Goal: Task Accomplishment & Management: Manage account settings

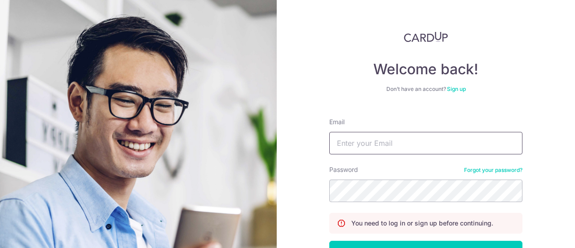
click at [386, 141] on input "Email" at bounding box center [425, 143] width 193 height 22
type input "v"
type input "[EMAIL_ADDRESS][DOMAIN_NAME]"
click at [329, 240] on button "Log in" at bounding box center [425, 251] width 193 height 22
click at [359, 142] on input "Email" at bounding box center [425, 143] width 193 height 22
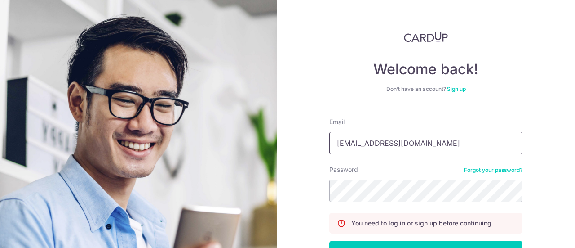
type input "[EMAIL_ADDRESS][DOMAIN_NAME]"
click at [329, 240] on button "Log in" at bounding box center [425, 251] width 193 height 22
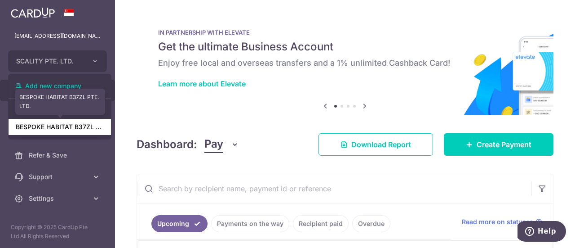
click at [87, 132] on link "BESPOKE HABITAT B37ZL PTE. LTD." at bounding box center [60, 127] width 102 height 16
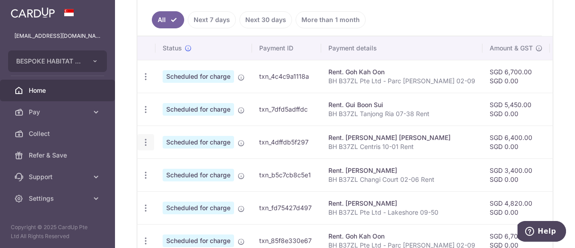
click at [150, 139] on div "Update payment Cancel payment" at bounding box center [145, 142] width 17 height 17
click at [143, 140] on icon "button" at bounding box center [145, 141] width 9 height 9
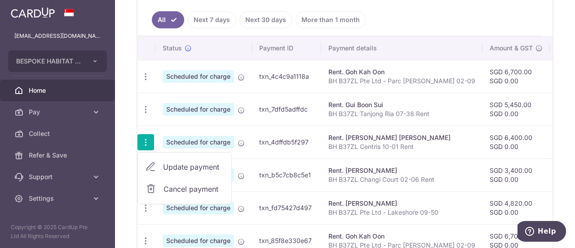
click at [175, 162] on span "Update payment" at bounding box center [193, 166] width 61 height 11
radio input "true"
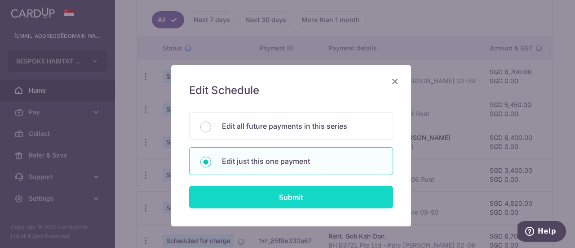
click at [261, 191] on input "Submit" at bounding box center [291, 197] width 204 height 22
radio input "true"
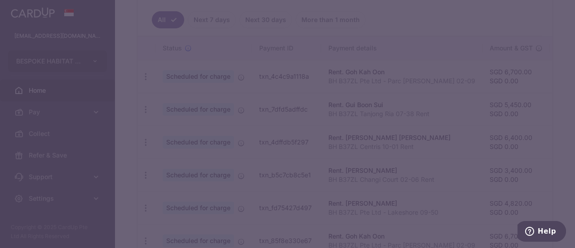
type input "6,400.00"
type input "0.00"
type input "15/10/2025"
type input "BH B37ZL Centris 10-01 Rent"
type input "SAVERENT179"
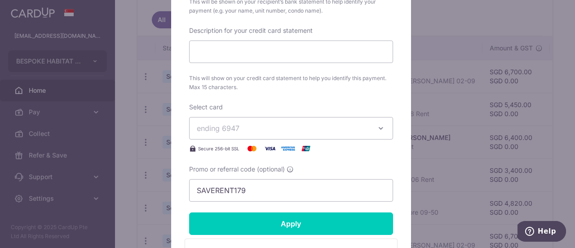
scroll to position [414, 0]
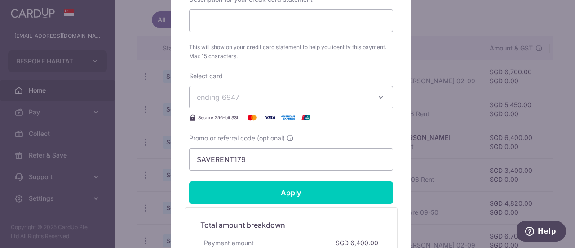
click at [228, 101] on span "ending 6947" at bounding box center [283, 97] width 173 height 11
click at [71, 105] on div "Edit payment By clicking apply, you will make changes to all payments to Kwok H…" at bounding box center [287, 124] width 575 height 248
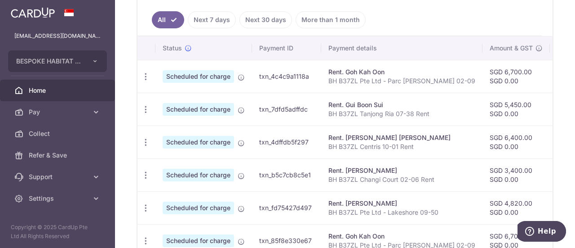
click at [83, 112] on span "Pay" at bounding box center [58, 111] width 59 height 9
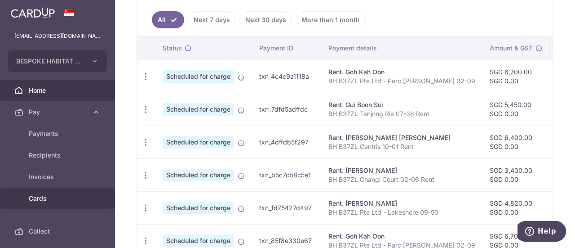
click at [71, 202] on span "Cards" at bounding box center [58, 198] width 59 height 9
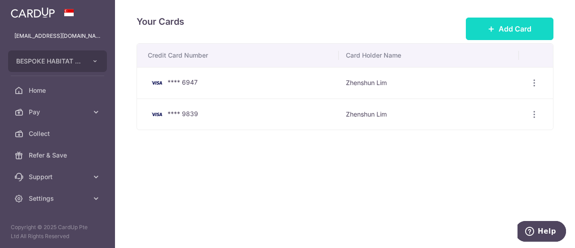
click at [494, 19] on button "Add Card" at bounding box center [510, 29] width 88 height 22
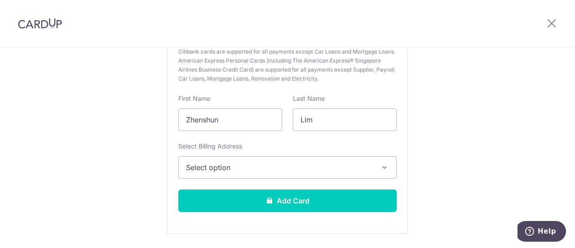
scroll to position [99, 0]
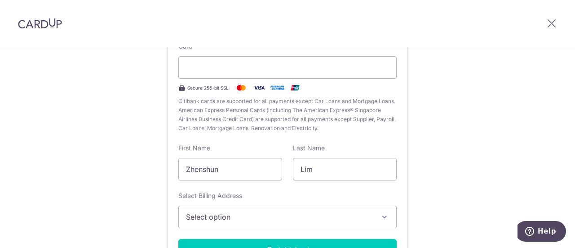
click at [299, 86] on img at bounding box center [295, 87] width 18 height 11
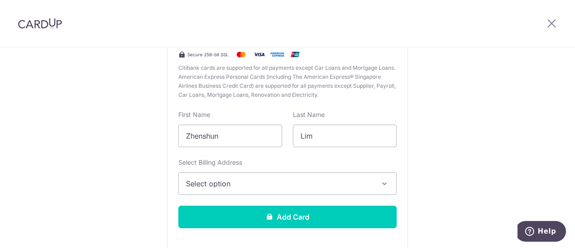
scroll to position [0, 0]
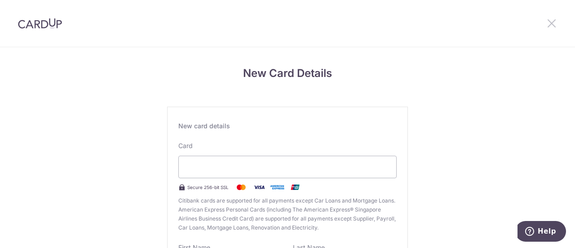
click at [548, 24] on icon at bounding box center [551, 23] width 11 height 11
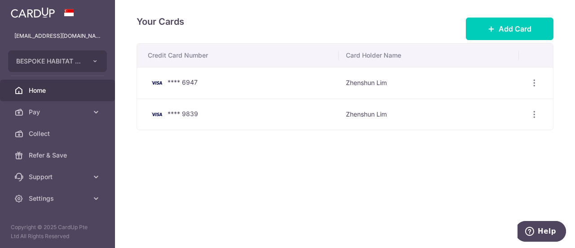
drag, startPoint x: 61, startPoint y: 77, endPoint x: 74, endPoint y: 92, distance: 19.4
click at [74, 92] on ul "b37zl.shun@gmail.com BESPOKE HABITAT B37ZL PTE. LTD. Add new company SCALITY PT…" at bounding box center [57, 117] width 115 height 184
click at [74, 92] on span "Home" at bounding box center [58, 90] width 59 height 9
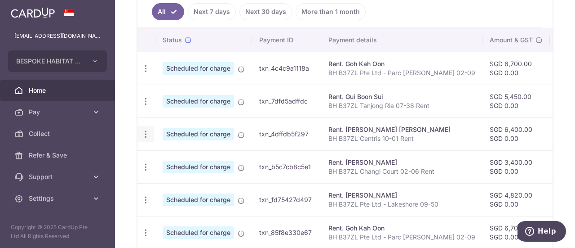
click at [146, 131] on icon "button" at bounding box center [145, 133] width 9 height 9
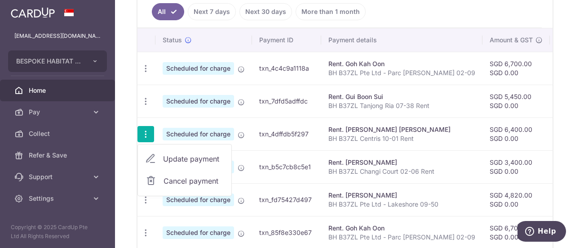
click at [173, 156] on span "Update payment" at bounding box center [193, 158] width 61 height 11
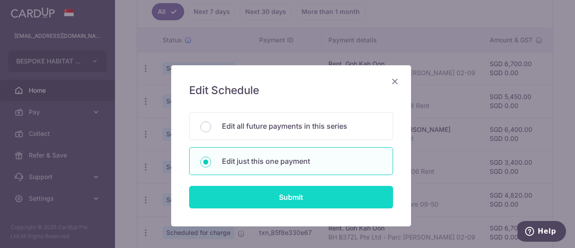
click at [267, 191] on input "Submit" at bounding box center [291, 197] width 204 height 22
radio input "true"
type input "6,400.00"
type input "0.00"
type input "[DATE]"
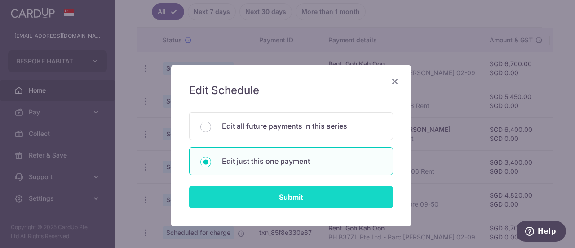
type input "BH B37ZL Centris 10-01 Rent"
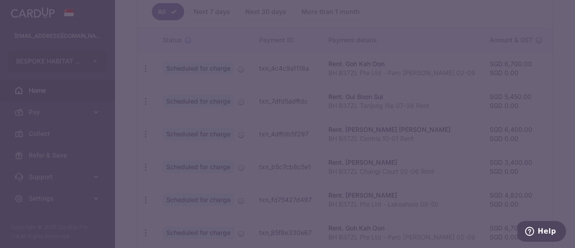
type input "SAVERENT179"
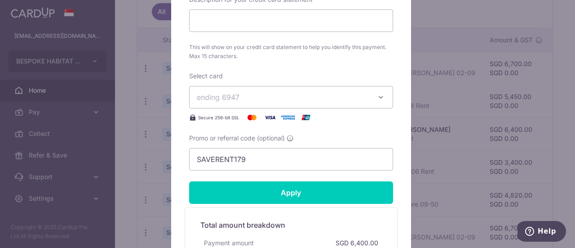
scroll to position [415, 0]
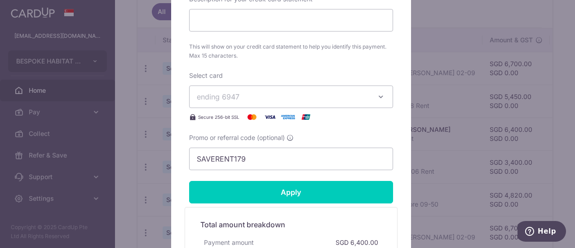
click at [309, 94] on span "ending 6947" at bounding box center [283, 96] width 173 height 11
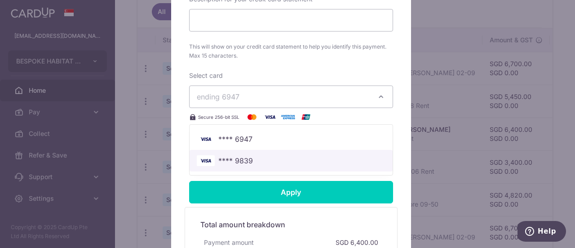
click at [295, 160] on span "**** 9839" at bounding box center [291, 160] width 189 height 11
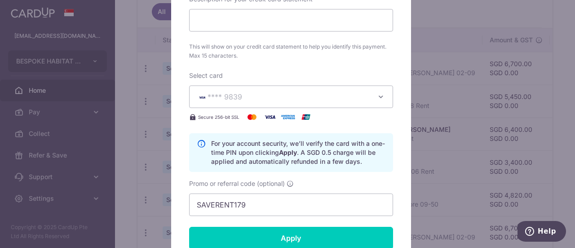
scroll to position [484, 0]
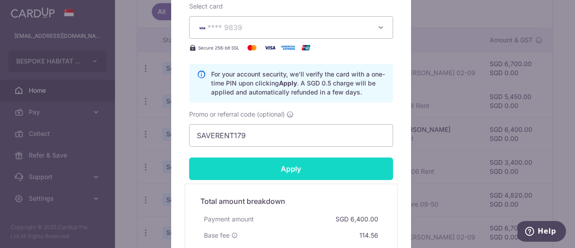
click at [320, 167] on input "Apply" at bounding box center [291, 168] width 204 height 22
click at [299, 170] on input "Apply" at bounding box center [291, 168] width 204 height 22
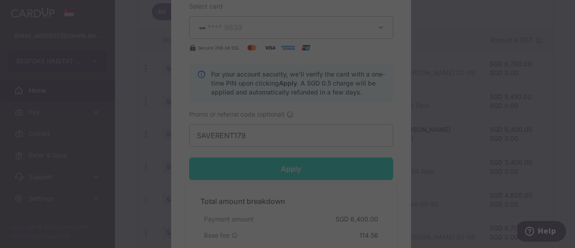
type input "Successfully Applied"
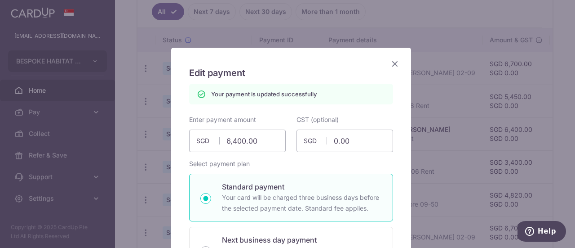
scroll to position [0, 0]
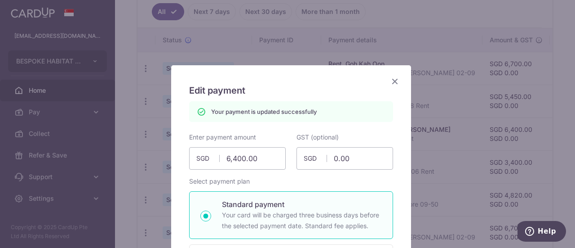
click at [394, 84] on icon "Close" at bounding box center [395, 80] width 11 height 11
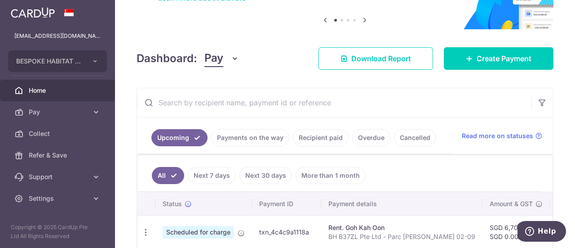
scroll to position [84, 0]
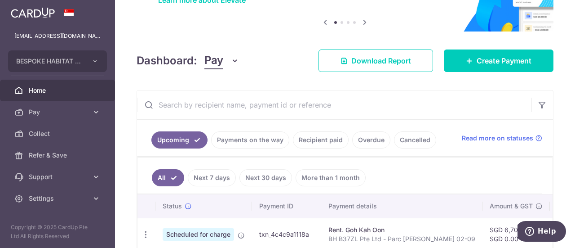
click at [362, 139] on link "Overdue" at bounding box center [371, 139] width 38 height 17
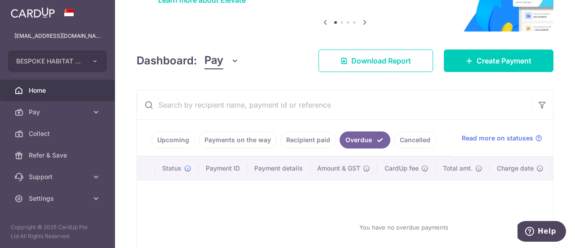
click at [315, 141] on link "Recipient paid" at bounding box center [308, 139] width 56 height 17
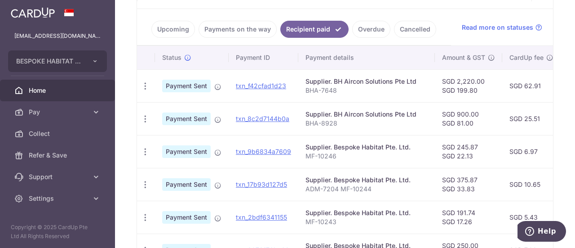
scroll to position [175, 0]
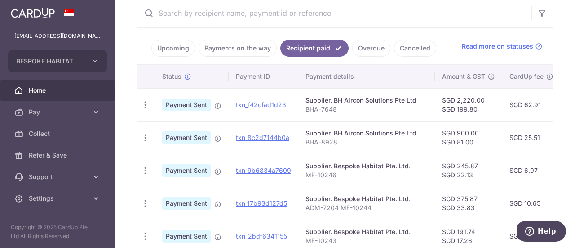
click at [246, 42] on link "Payments on the way" at bounding box center [238, 48] width 78 height 17
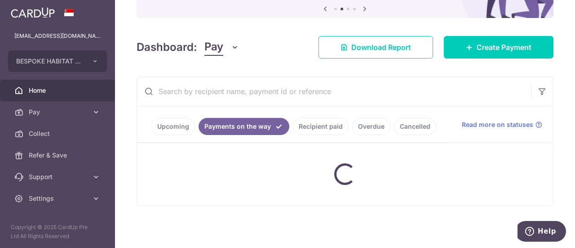
scroll to position [94, 0]
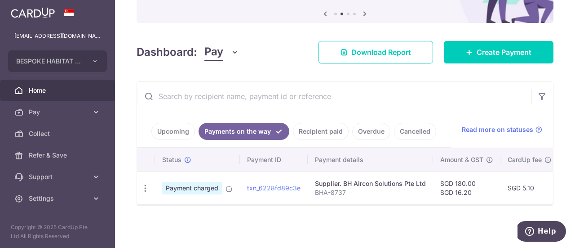
click at [317, 133] on link "Recipient paid" at bounding box center [321, 131] width 56 height 17
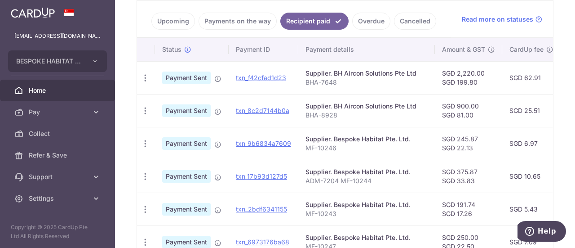
scroll to position [199, 0]
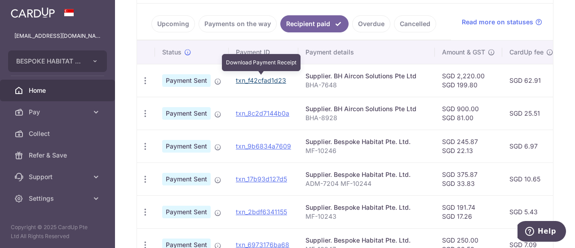
click at [271, 78] on link "txn_f42cfad1d23" at bounding box center [261, 80] width 50 height 8
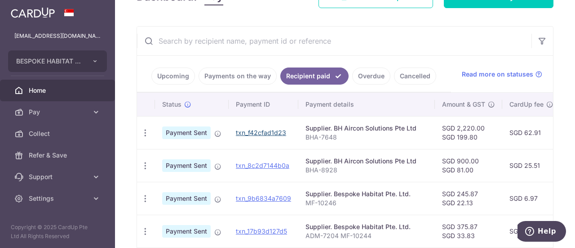
scroll to position [104, 0]
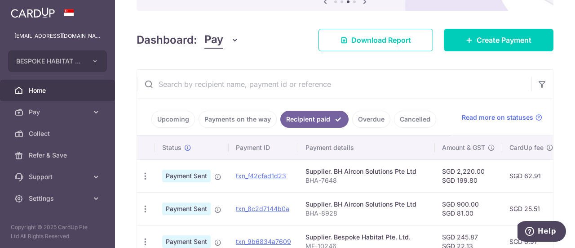
click at [361, 120] on link "Overdue" at bounding box center [371, 119] width 38 height 17
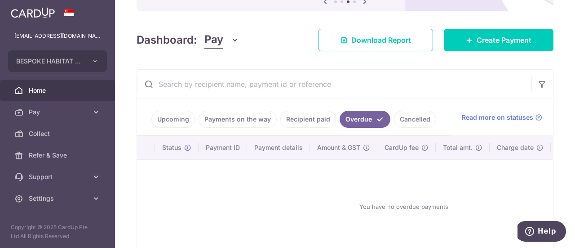
click at [404, 123] on link "Cancelled" at bounding box center [415, 119] width 42 height 17
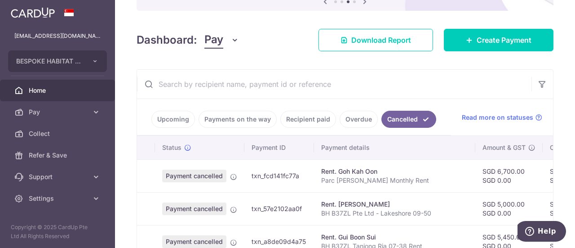
click at [175, 117] on link "Upcoming" at bounding box center [173, 119] width 44 height 17
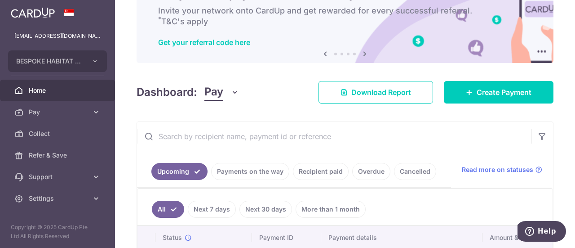
scroll to position [52, 0]
